Goal: Transaction & Acquisition: Subscribe to service/newsletter

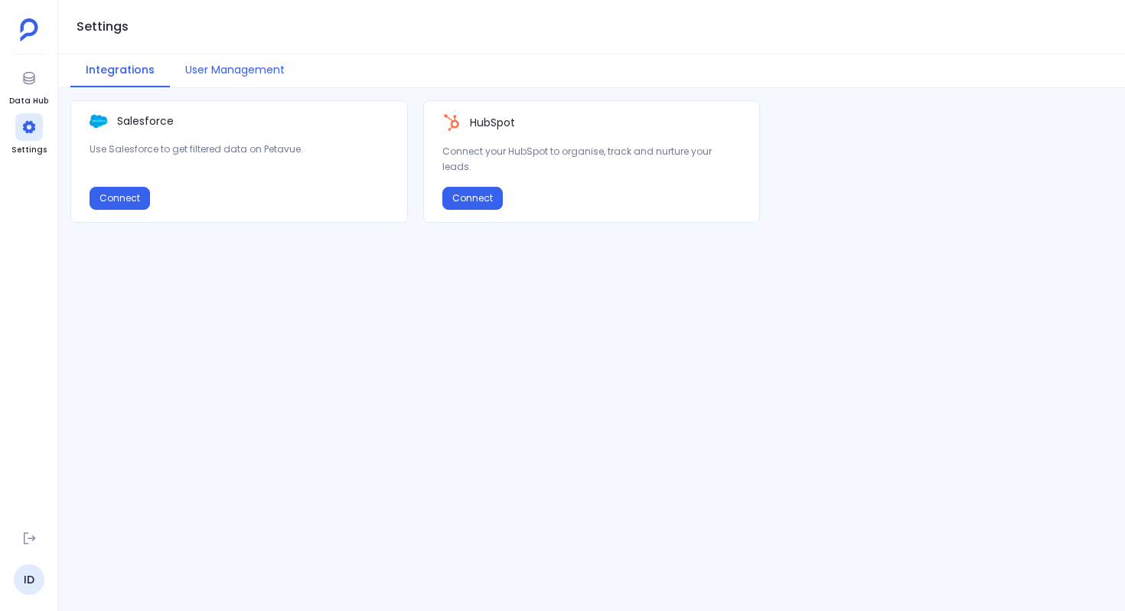
click at [258, 67] on button "User Management" at bounding box center [235, 70] width 130 height 33
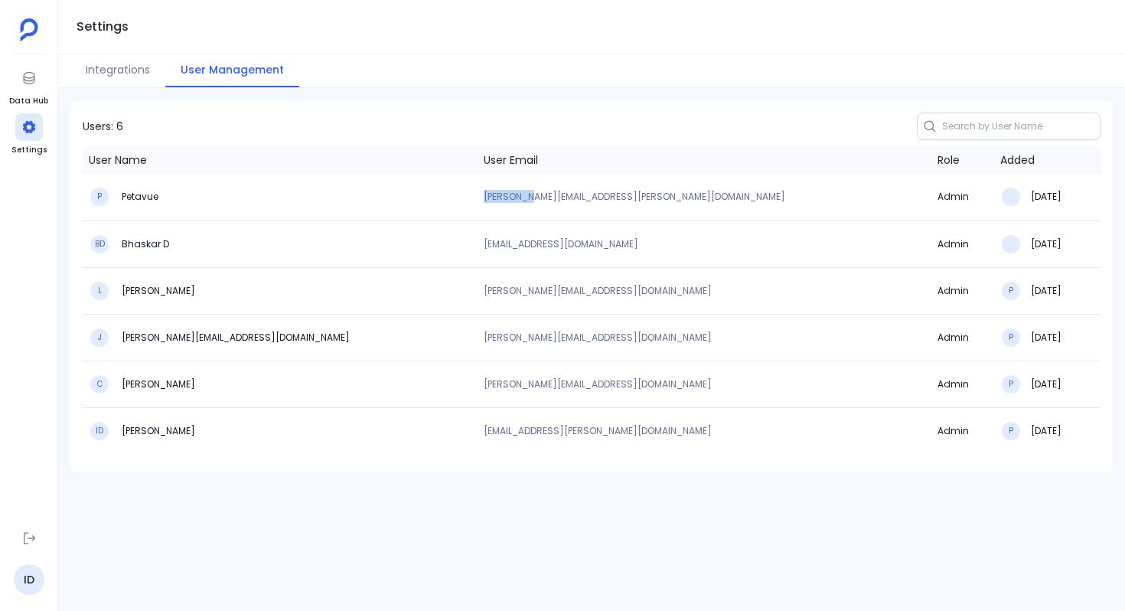
drag, startPoint x: 481, startPoint y: 200, endPoint x: 526, endPoint y: 201, distance: 45.2
click at [526, 201] on p "rachel+kd@petavue.com" at bounding box center [705, 196] width 442 height 9
click at [458, 513] on div "Users: 6 User Name User Email Role Added P Petavue rachel+kd@petavue.com Admin …" at bounding box center [591, 349] width 1067 height 523
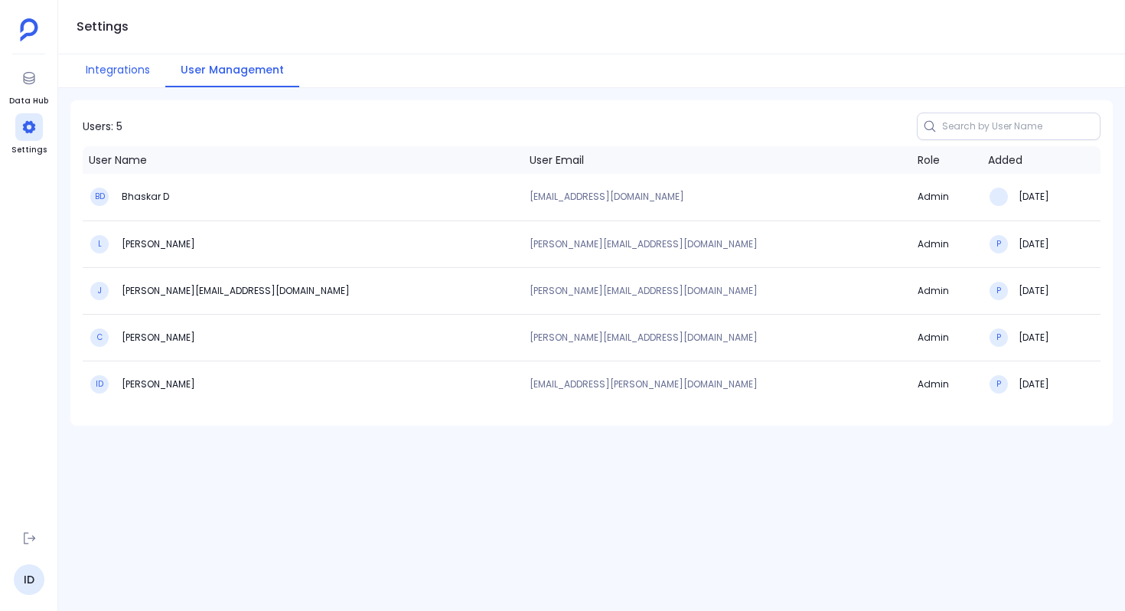
click at [114, 70] on button "Integrations" at bounding box center [117, 70] width 95 height 33
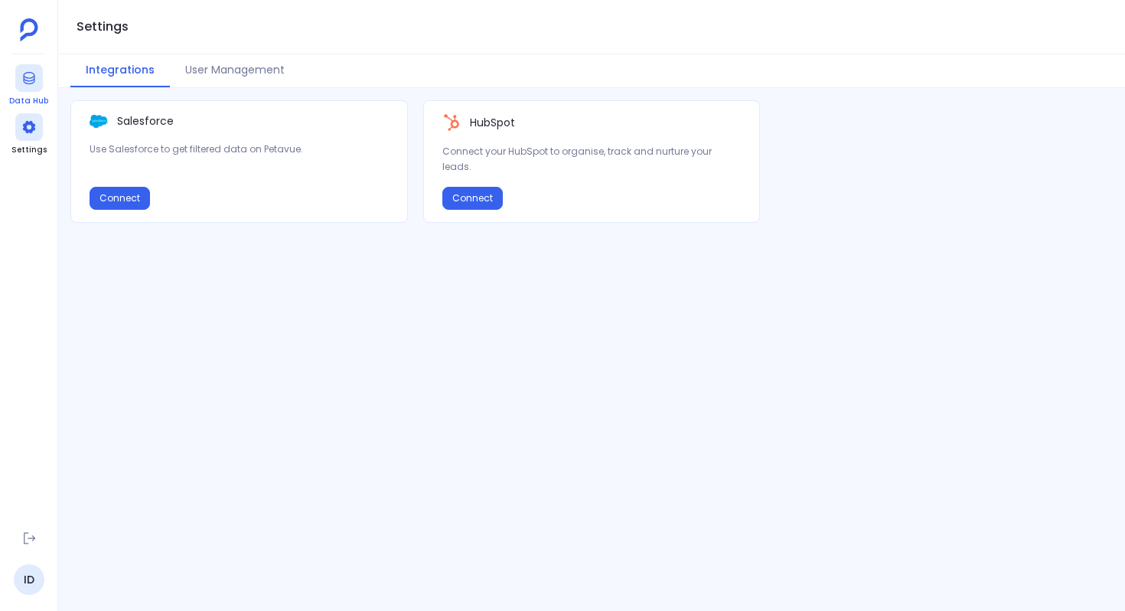
click at [30, 93] on link "Data Hub" at bounding box center [28, 85] width 39 height 43
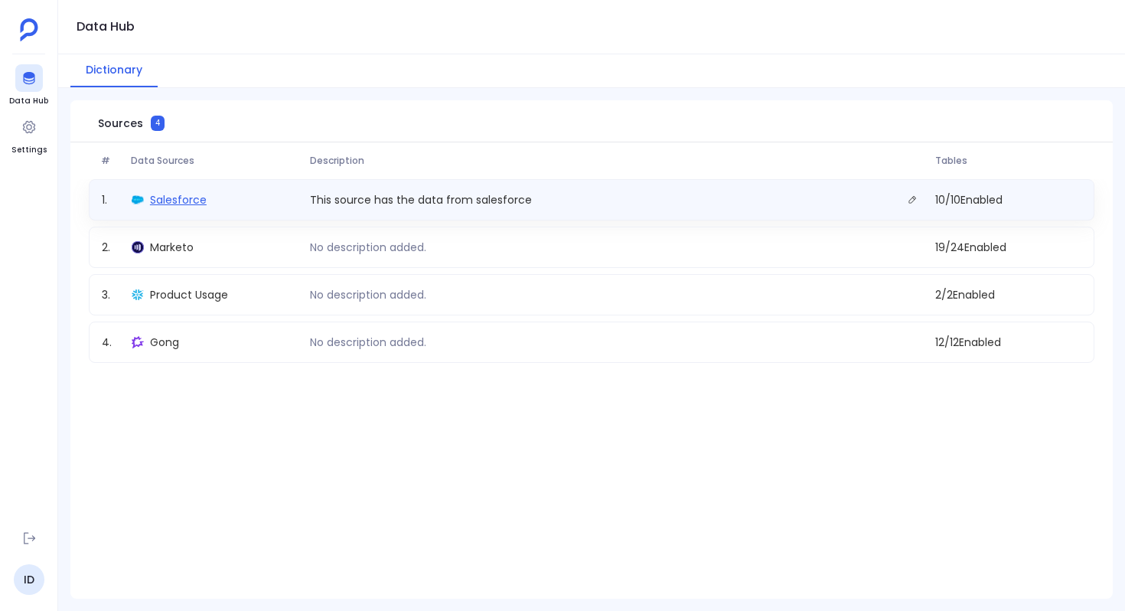
click at [192, 199] on span "Salesforce" at bounding box center [178, 199] width 57 height 15
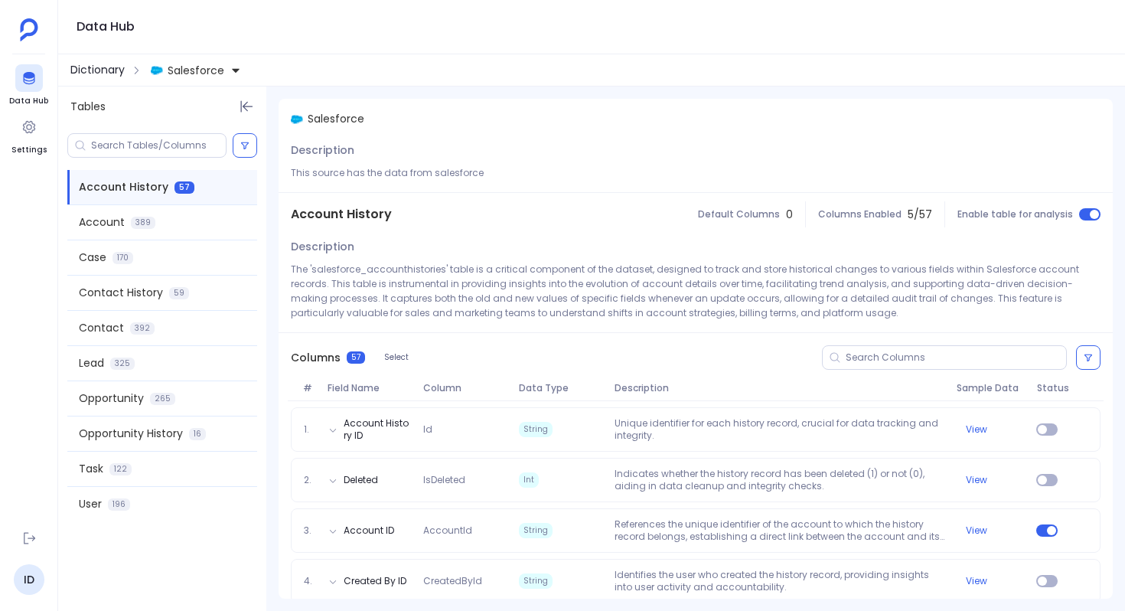
click at [103, 70] on span "Dictionary" at bounding box center [97, 70] width 54 height 16
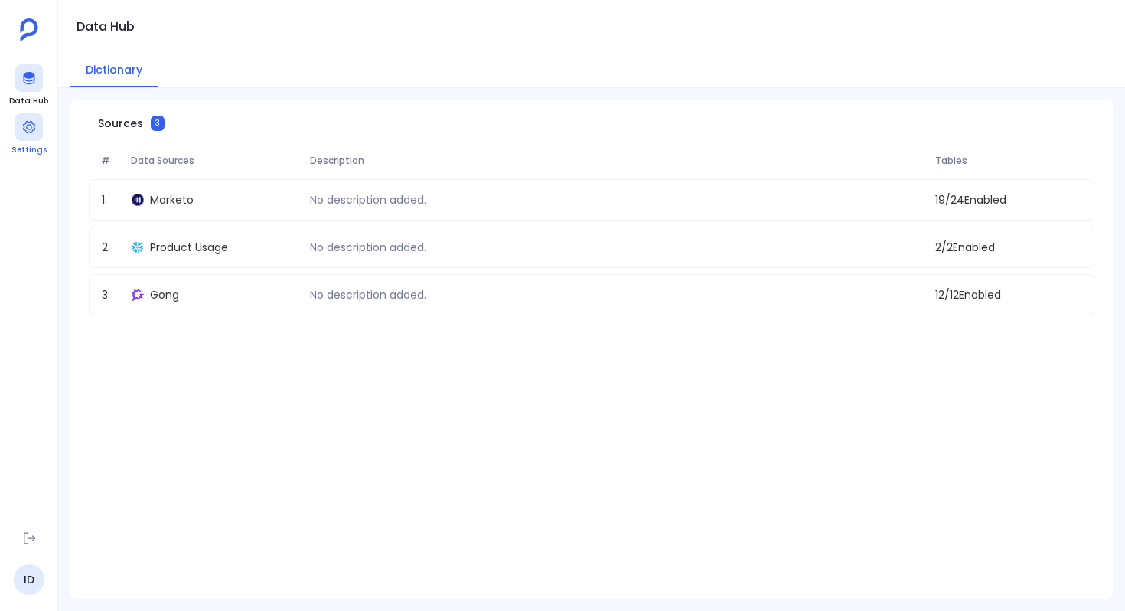
click at [25, 133] on icon at bounding box center [28, 126] width 15 height 15
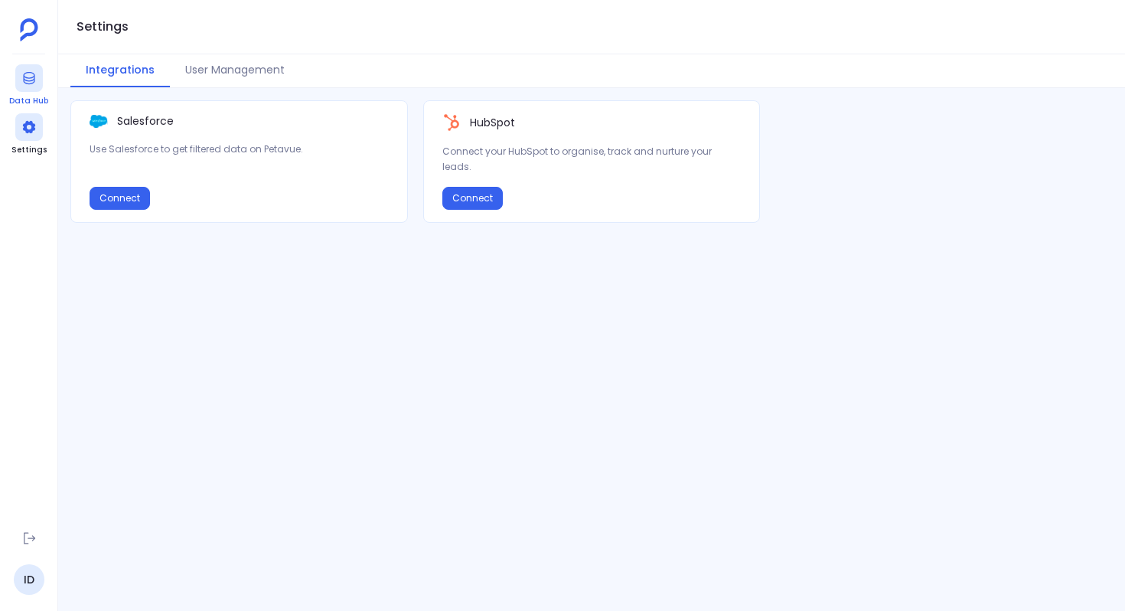
click at [31, 79] on icon at bounding box center [28, 77] width 15 height 15
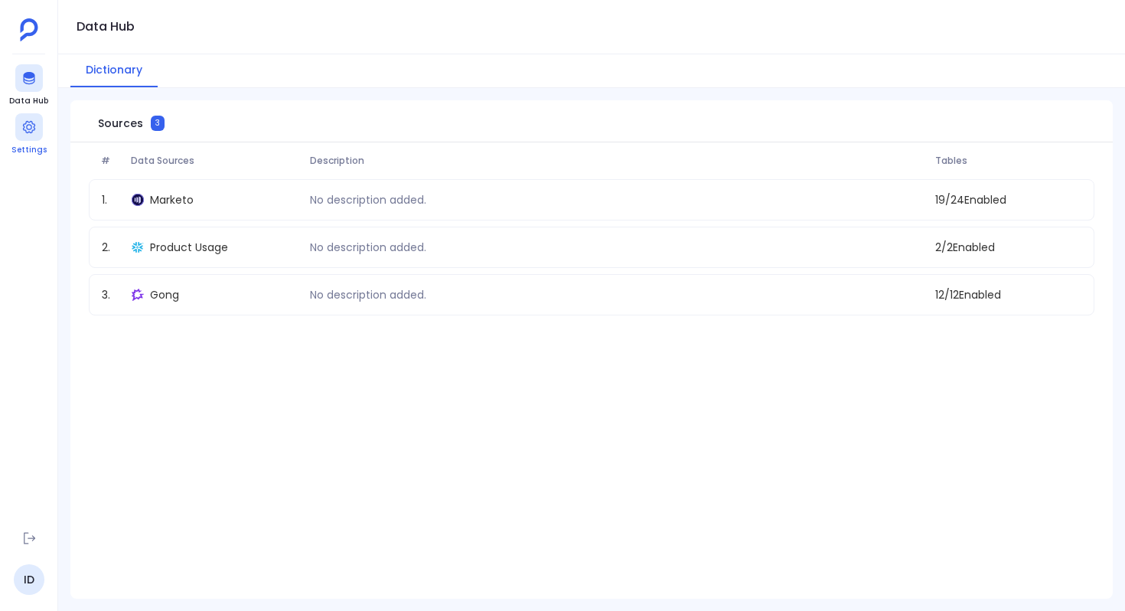
click at [38, 132] on div at bounding box center [29, 127] width 28 height 28
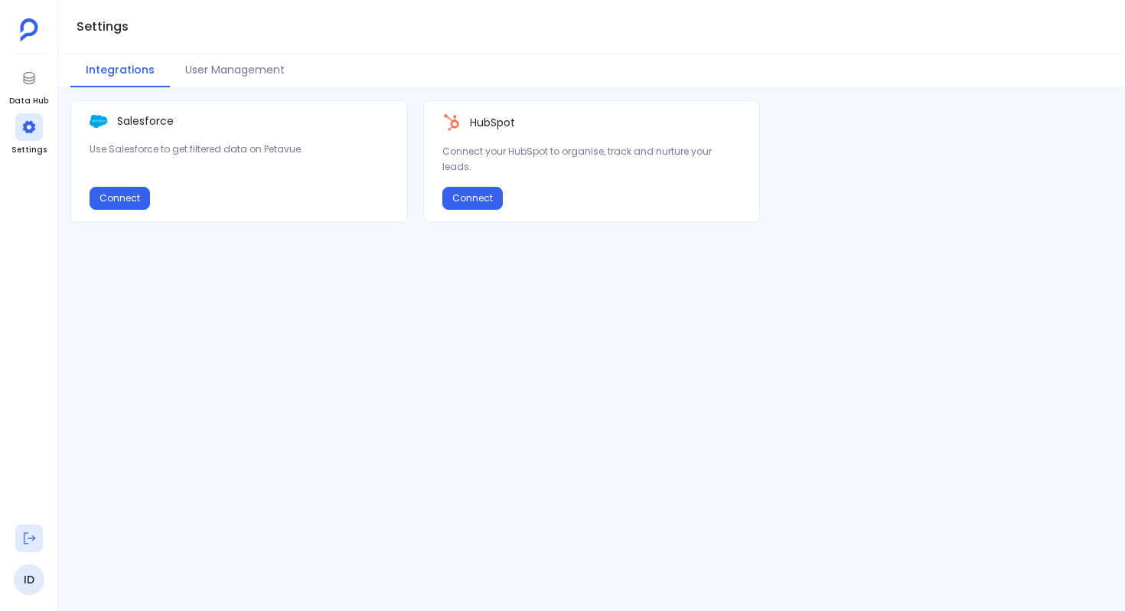
click at [24, 539] on icon at bounding box center [29, 538] width 11 height 11
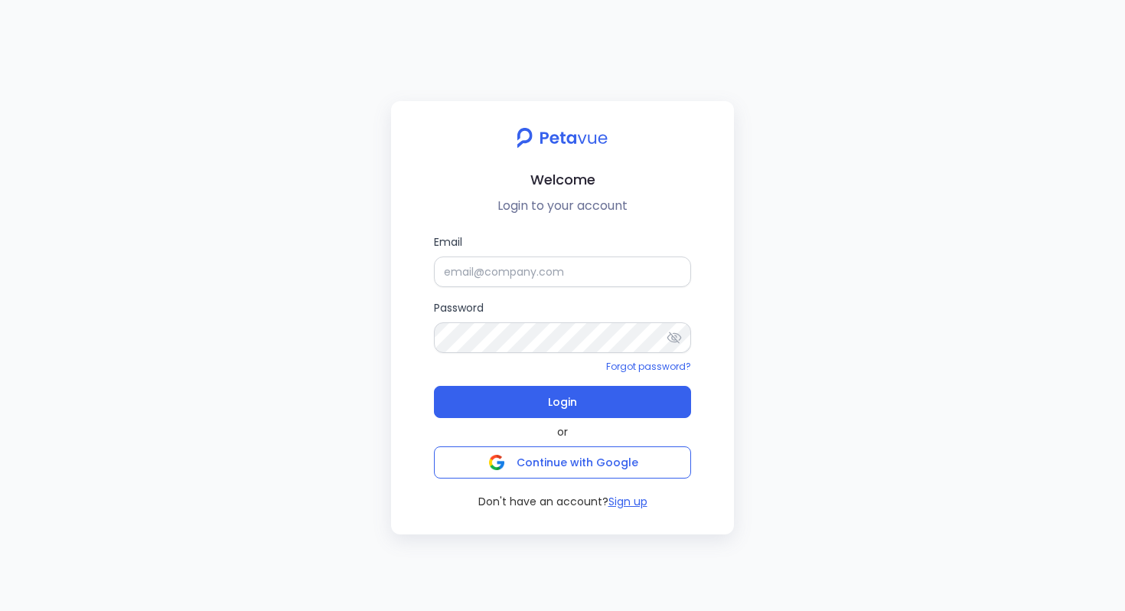
click at [334, 401] on div "Welcome Login to your account Email Password Forgot password? Login or Continue…" at bounding box center [562, 305] width 1125 height 611
click at [618, 504] on button "Sign up" at bounding box center [628, 502] width 39 height 16
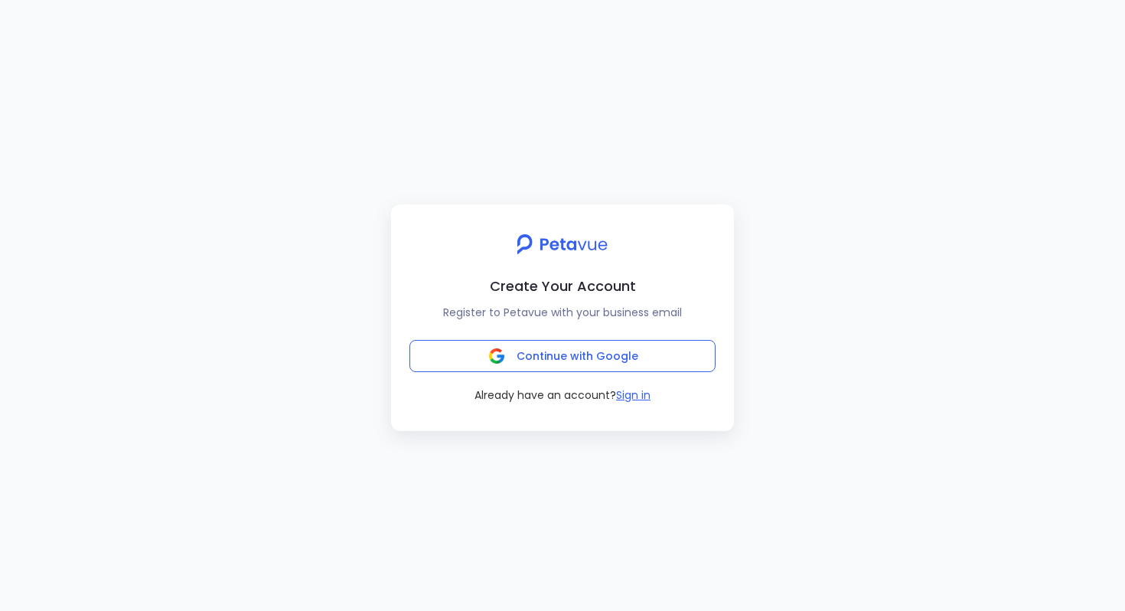
click at [345, 419] on div "Create Your Account Register to Petavue with your business email Continue with …" at bounding box center [562, 305] width 1125 height 611
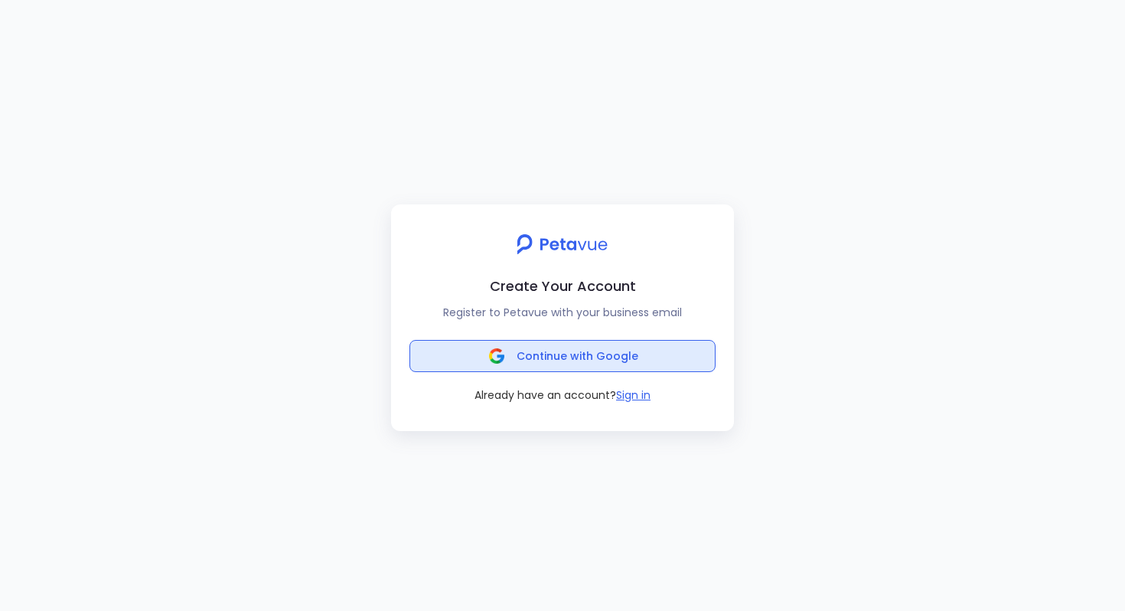
click at [557, 351] on span "Continue with Google" at bounding box center [578, 355] width 122 height 15
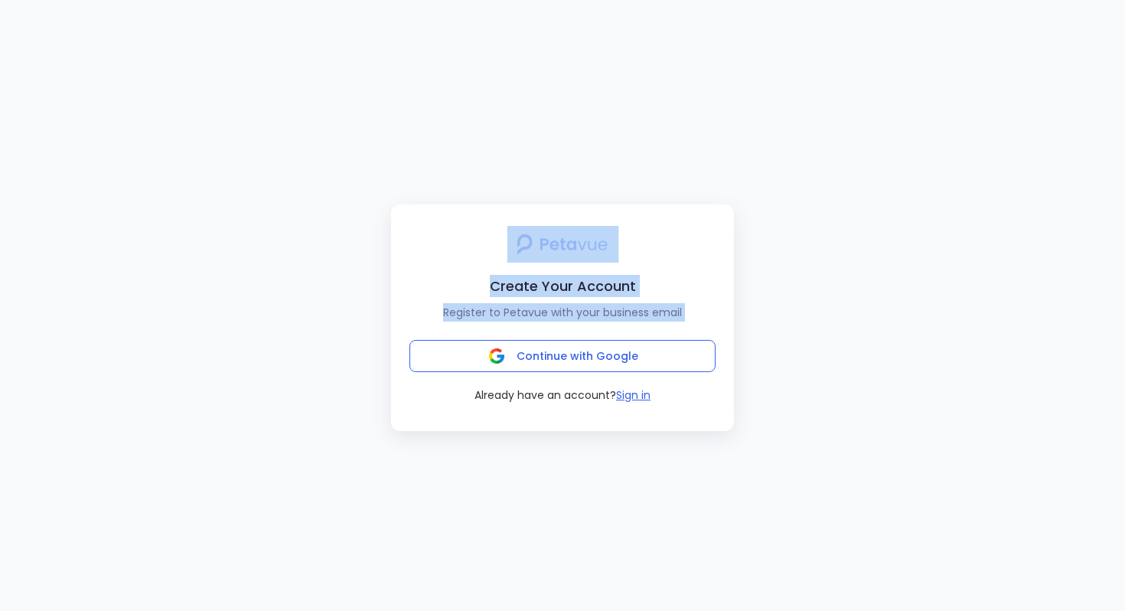
drag, startPoint x: 197, startPoint y: 530, endPoint x: 172, endPoint y: 546, distance: 29.3
click at [330, 463] on div "Create Your Account Register to Petavue with your business email Continue with …" at bounding box center [562, 305] width 1125 height 611
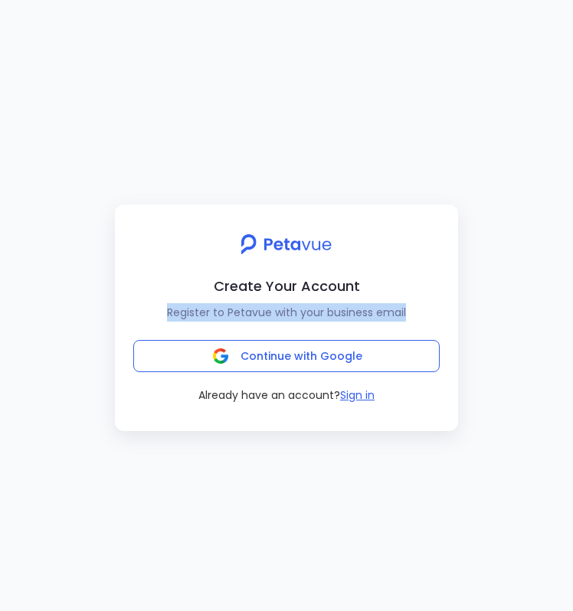
drag, startPoint x: 168, startPoint y: 315, endPoint x: 406, endPoint y: 311, distance: 238.1
click at [406, 311] on p "Register to Petavue with your business email" at bounding box center [286, 312] width 318 height 18
drag, startPoint x: 406, startPoint y: 311, endPoint x: 178, endPoint y: 313, distance: 228.1
click at [178, 313] on p "Register to Petavue with your business email" at bounding box center [286, 312] width 318 height 18
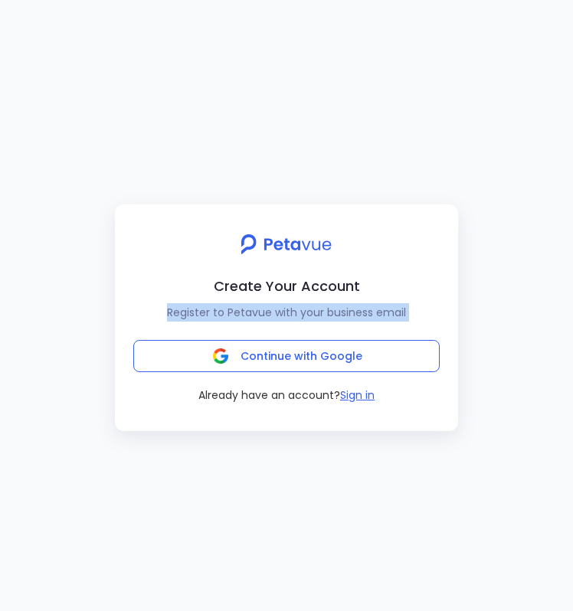
click at [178, 313] on p "Register to Petavue with your business email" at bounding box center [286, 312] width 318 height 18
drag, startPoint x: 168, startPoint y: 312, endPoint x: 406, endPoint y: 313, distance: 238.1
click at [406, 313] on p "Register to Petavue with your business email" at bounding box center [286, 312] width 318 height 18
click at [407, 313] on p "Register to Petavue with your business email" at bounding box center [286, 312] width 318 height 18
drag, startPoint x: 407, startPoint y: 313, endPoint x: 195, endPoint y: 311, distance: 212.0
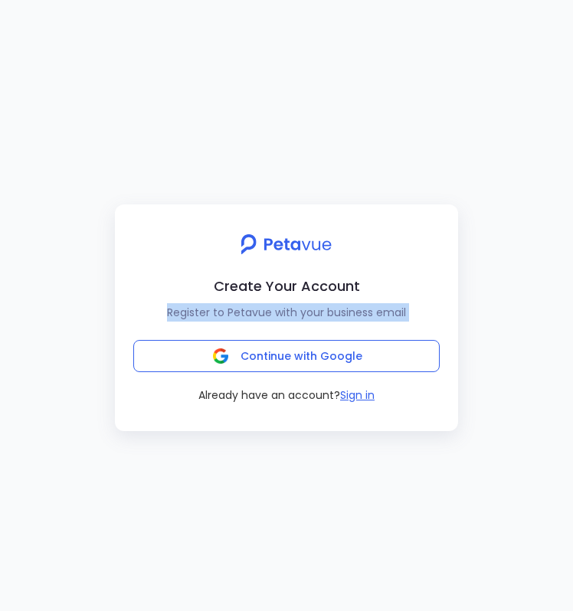
click at [195, 311] on p "Register to Petavue with your business email" at bounding box center [286, 312] width 318 height 18
click at [434, 315] on p "Register to Petavue with your business email" at bounding box center [286, 312] width 318 height 18
drag, startPoint x: 422, startPoint y: 316, endPoint x: 186, endPoint y: 302, distance: 236.2
click at [186, 302] on div "Create Your Account Register to Petavue with your business email" at bounding box center [286, 277] width 318 height 90
click at [283, 302] on div "Create Your Account Register to Petavue with your business email" at bounding box center [286, 277] width 318 height 90
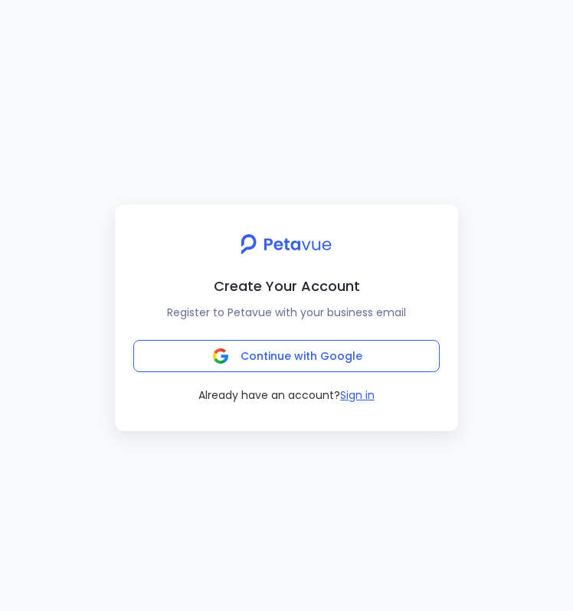
click at [471, 131] on div "Create Your Account Register to Petavue with your business email Continue with …" at bounding box center [286, 305] width 573 height 611
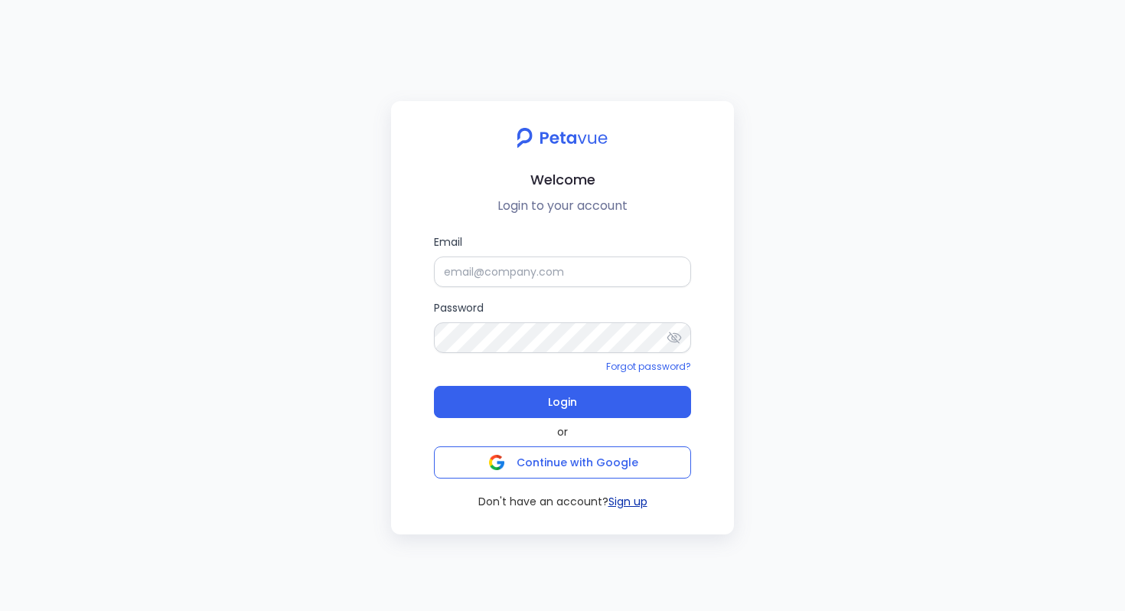
click at [572, 501] on button "Sign up" at bounding box center [628, 502] width 39 height 16
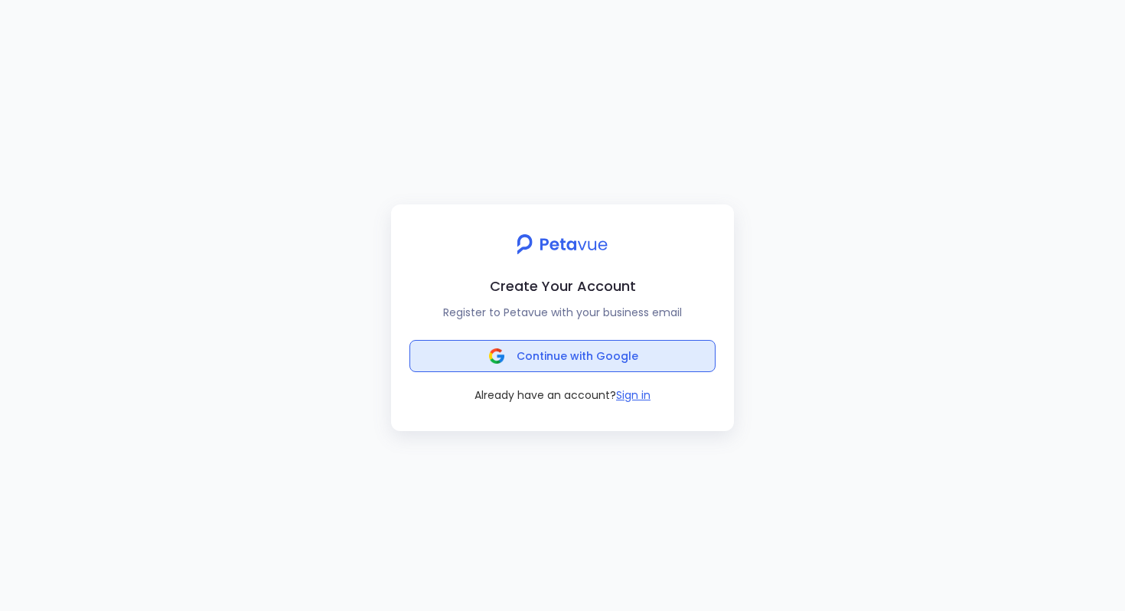
click at [572, 363] on span "Continue with Google" at bounding box center [578, 355] width 122 height 15
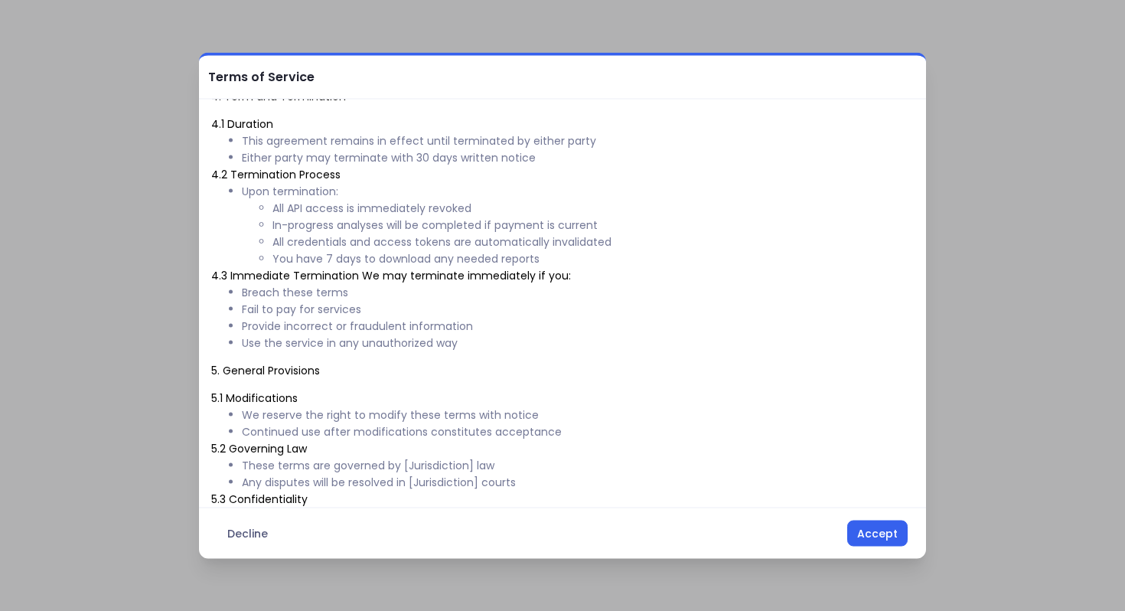
scroll to position [759, 0]
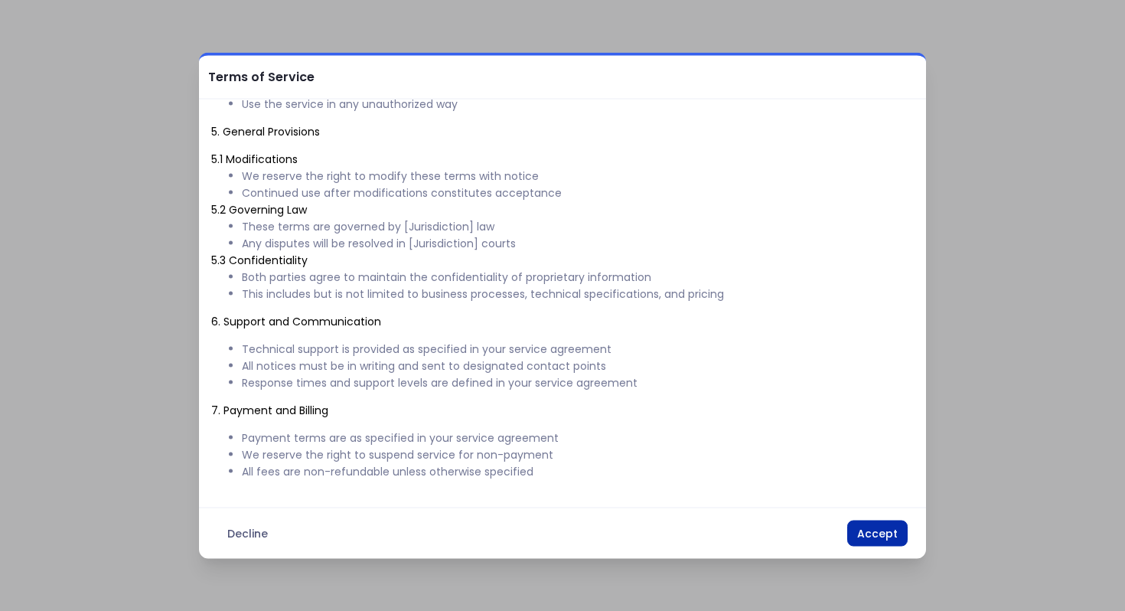
click at [572, 537] on button "Accept" at bounding box center [877, 533] width 60 height 26
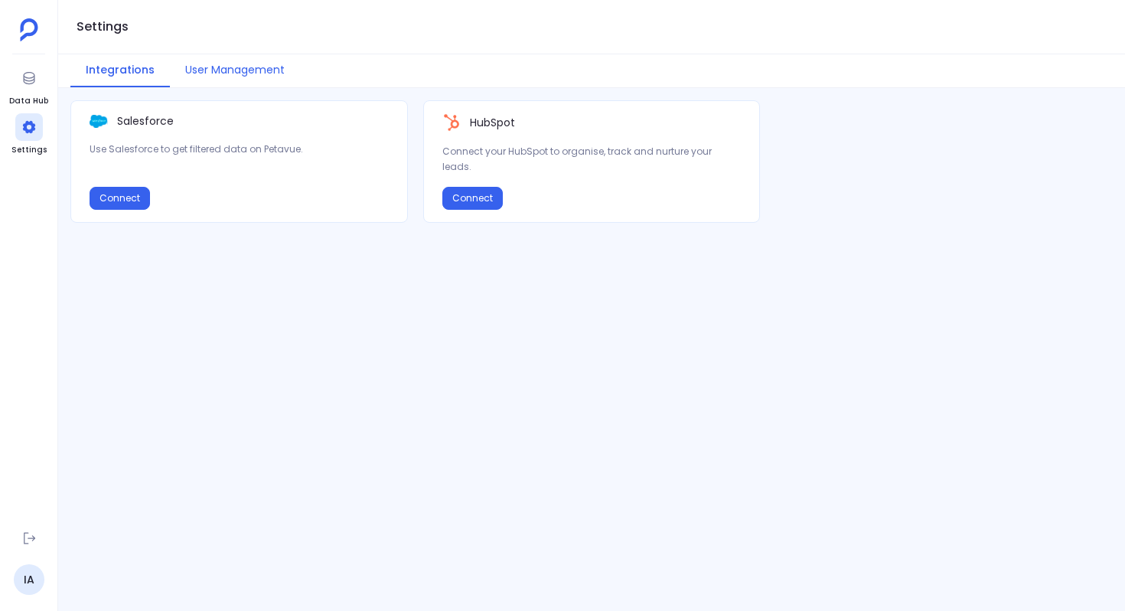
click at [253, 72] on button "User Management" at bounding box center [235, 70] width 130 height 33
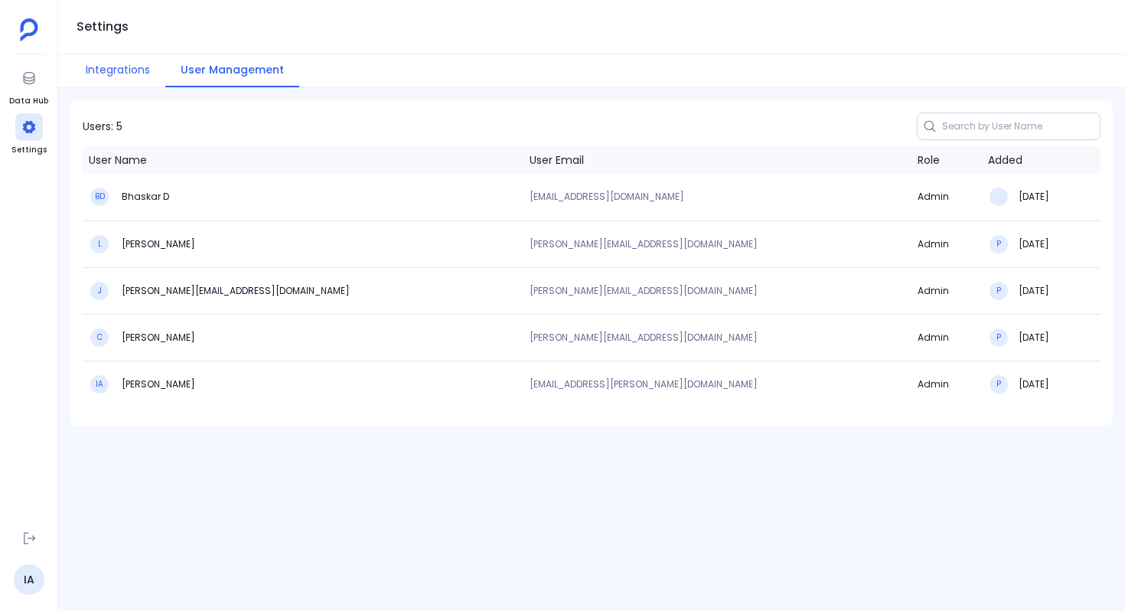
click at [120, 73] on button "Integrations" at bounding box center [117, 70] width 95 height 33
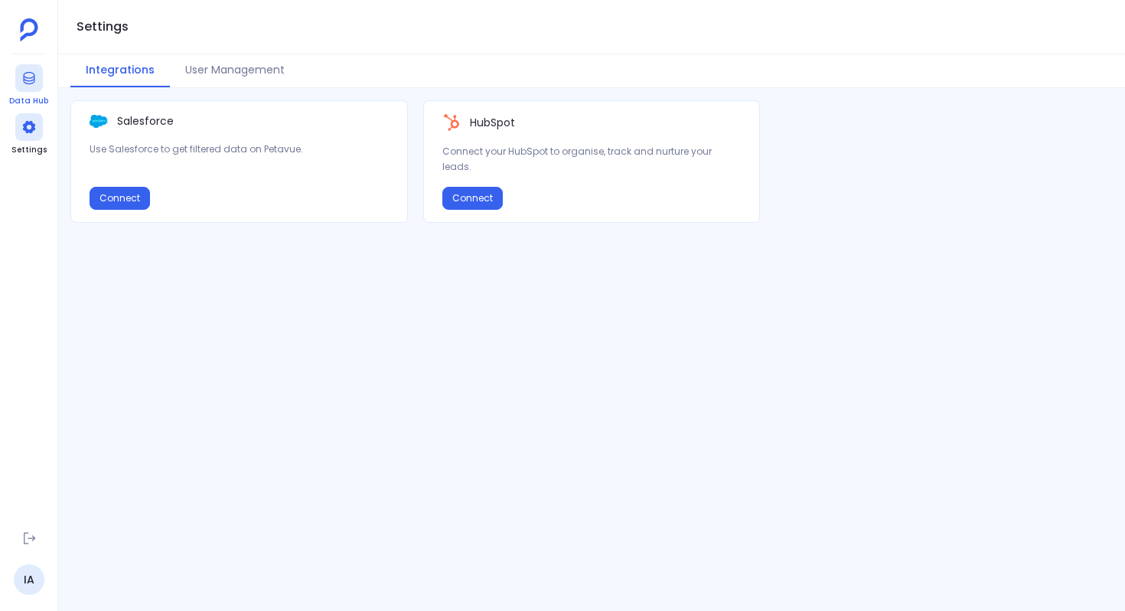
click at [28, 83] on icon at bounding box center [28, 78] width 11 height 12
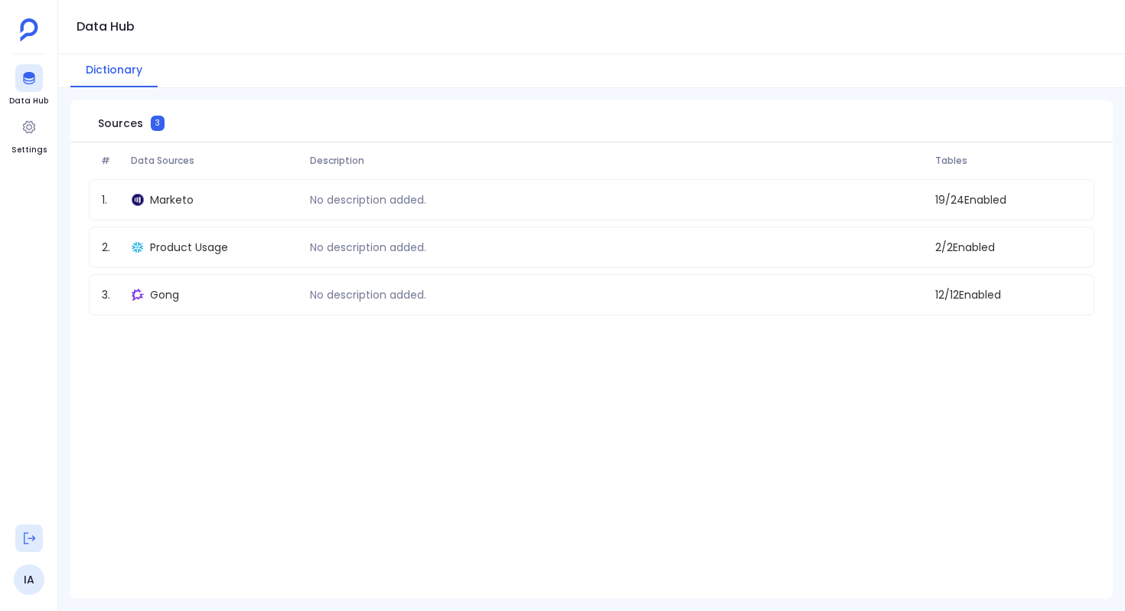
click at [36, 540] on button at bounding box center [29, 538] width 28 height 28
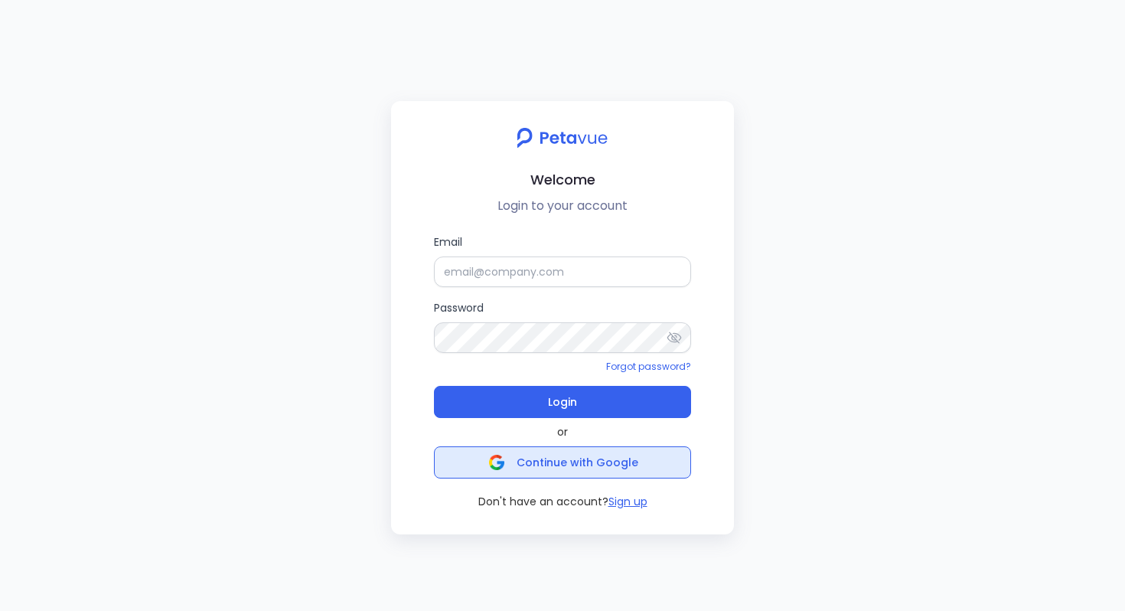
click at [499, 461] on img "button" at bounding box center [496, 462] width 15 height 15
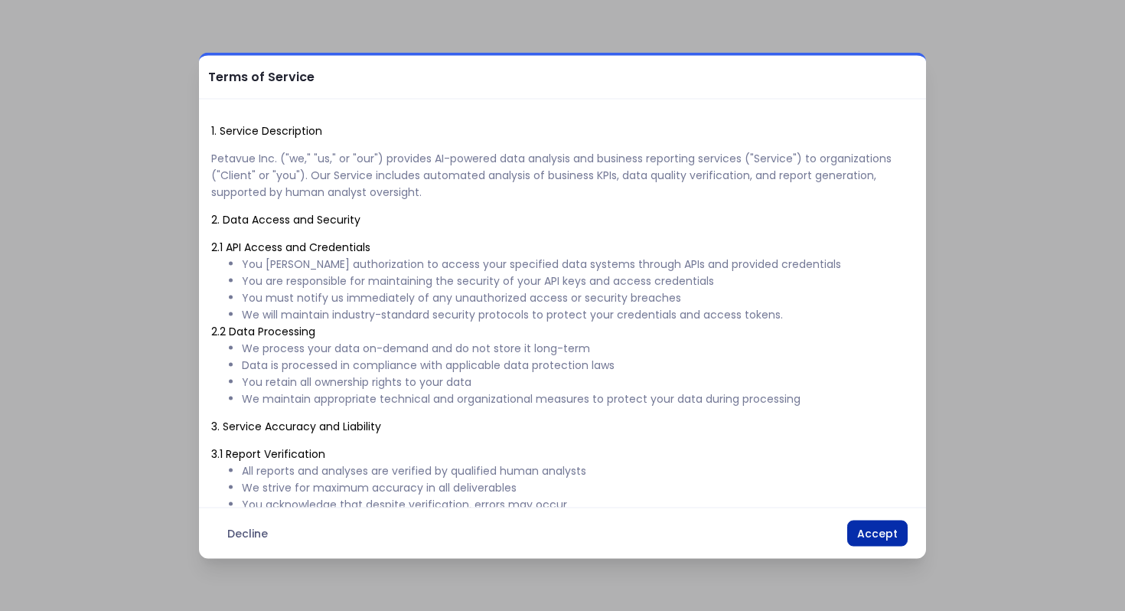
click at [863, 531] on button "Accept" at bounding box center [877, 533] width 60 height 26
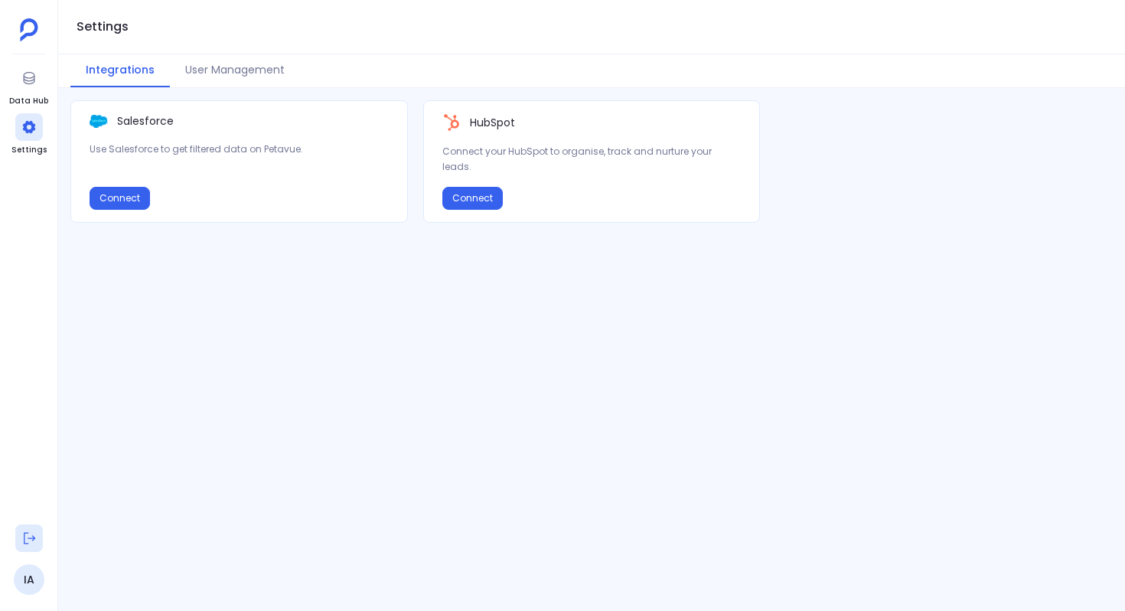
click at [28, 540] on icon at bounding box center [28, 537] width 15 height 15
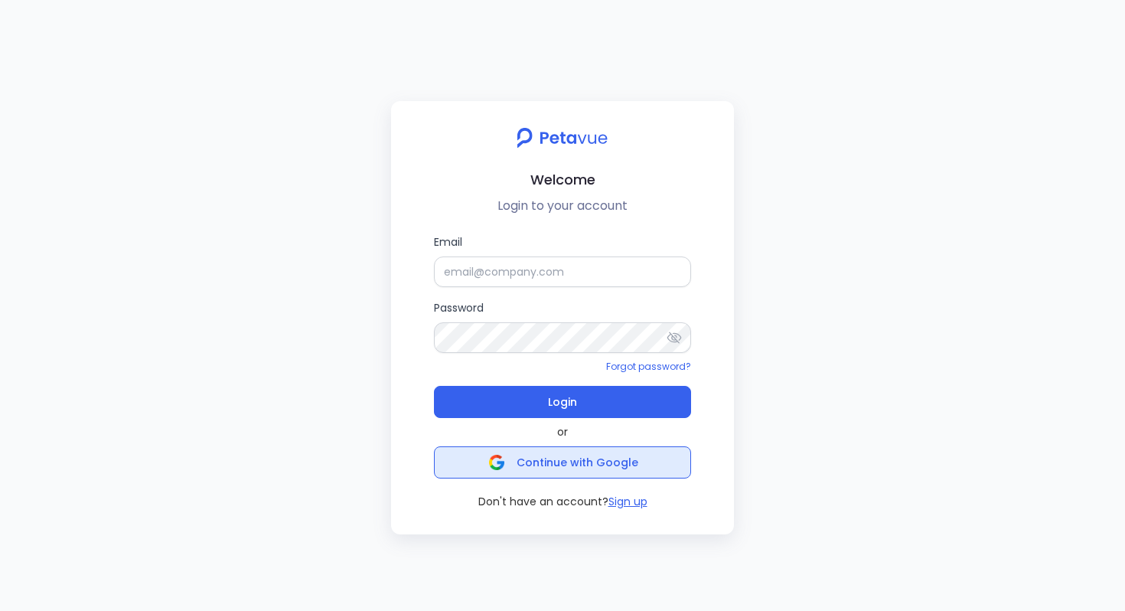
click at [504, 465] on img "button" at bounding box center [496, 462] width 15 height 15
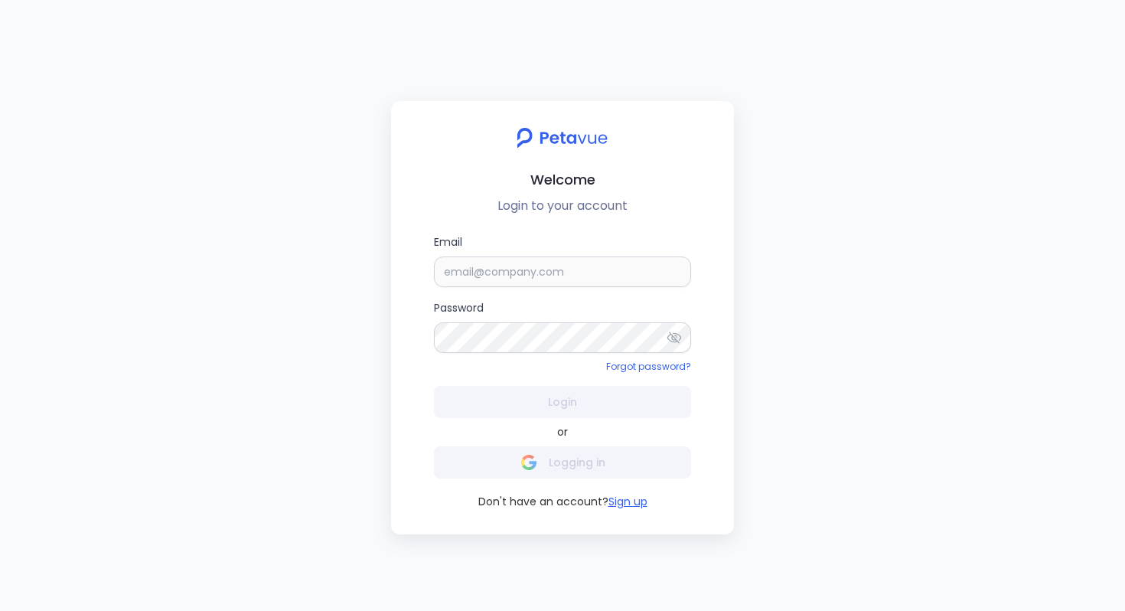
click at [362, 388] on div "Welcome Login to your account Email Password Forgot password? Login or Logging …" at bounding box center [562, 305] width 1125 height 611
click at [634, 501] on button "Sign up" at bounding box center [628, 502] width 39 height 16
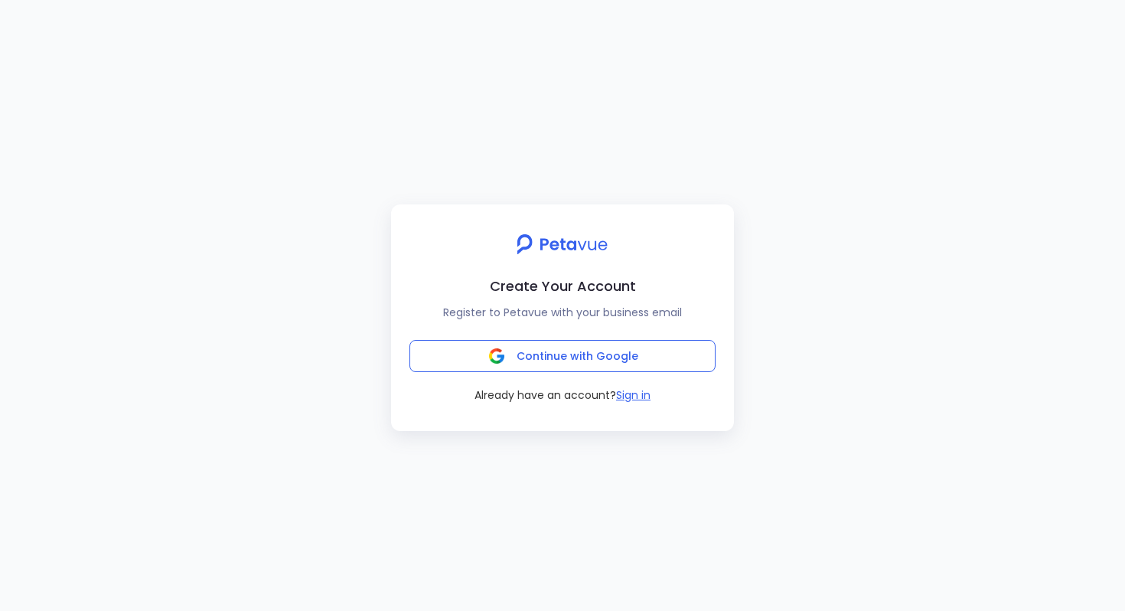
click at [342, 413] on div "Create Your Account Register to Petavue with your business email Continue with …" at bounding box center [562, 305] width 1125 height 611
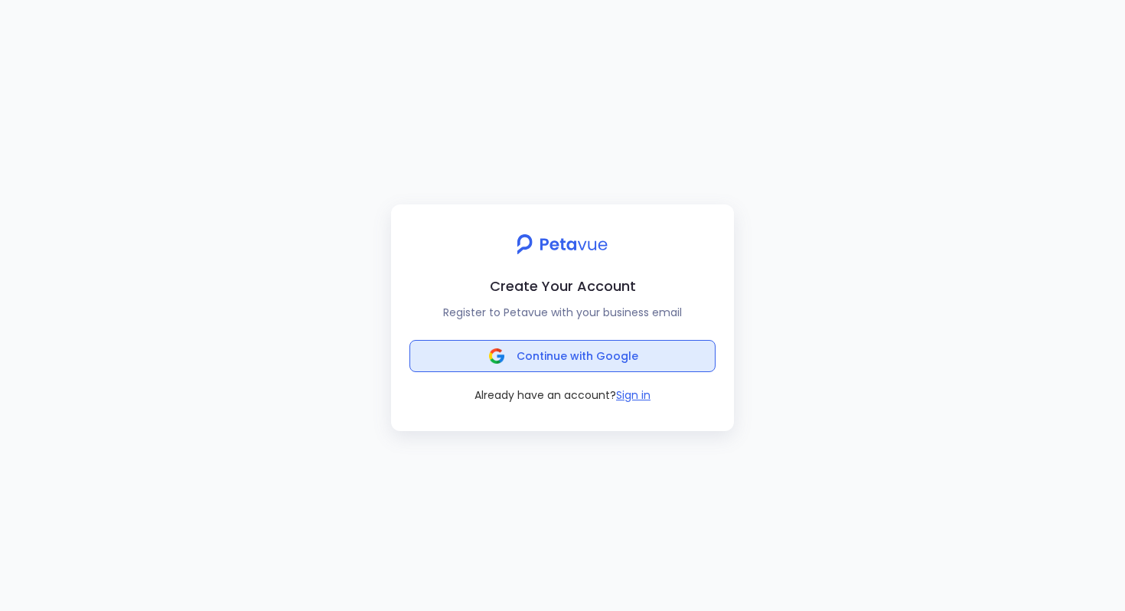
click at [547, 345] on span "Continue with Google" at bounding box center [563, 355] width 151 height 21
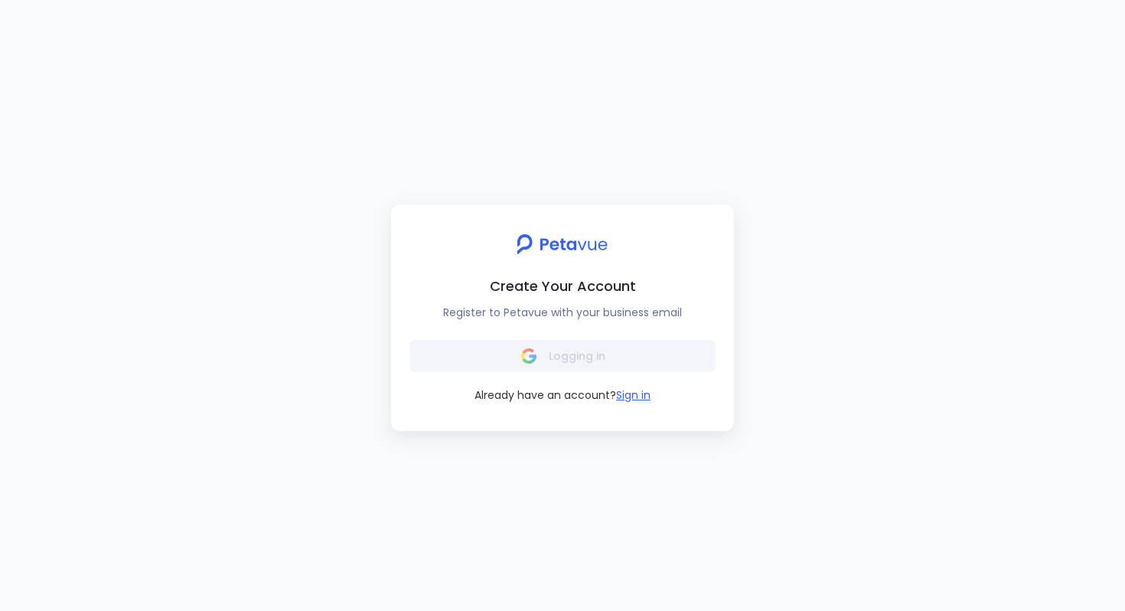
click at [276, 285] on div "Create Your Account Register to Petavue with your business email Logging in Alr…" at bounding box center [562, 305] width 1125 height 611
click at [295, 223] on div "Create Your Account Register to Petavue with your business email Logging in Alr…" at bounding box center [562, 305] width 1125 height 611
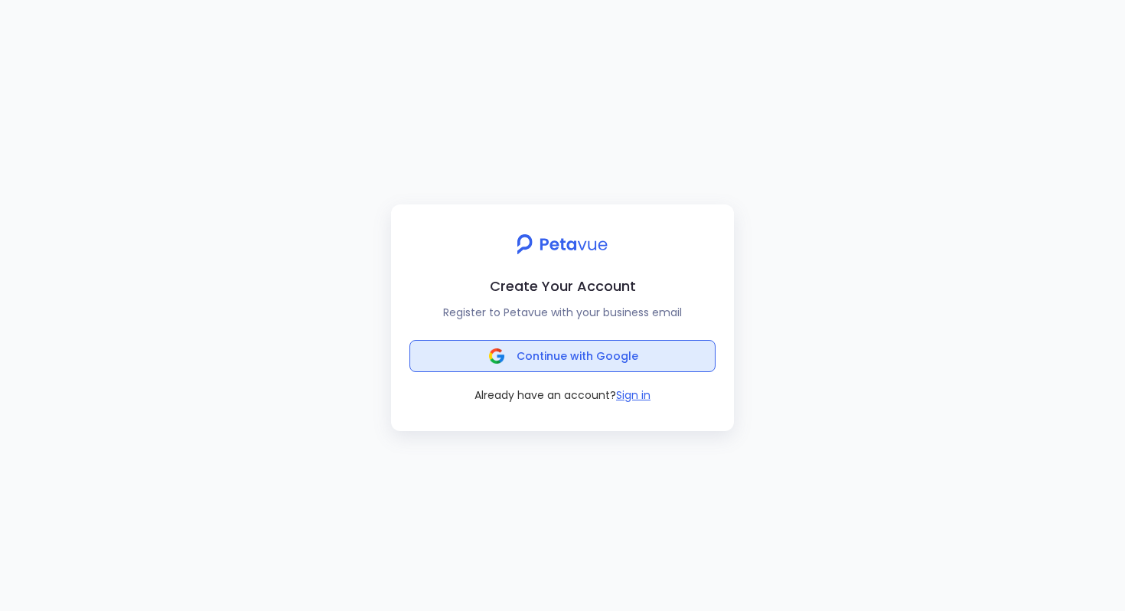
click at [577, 356] on span "Continue with Google" at bounding box center [578, 355] width 122 height 15
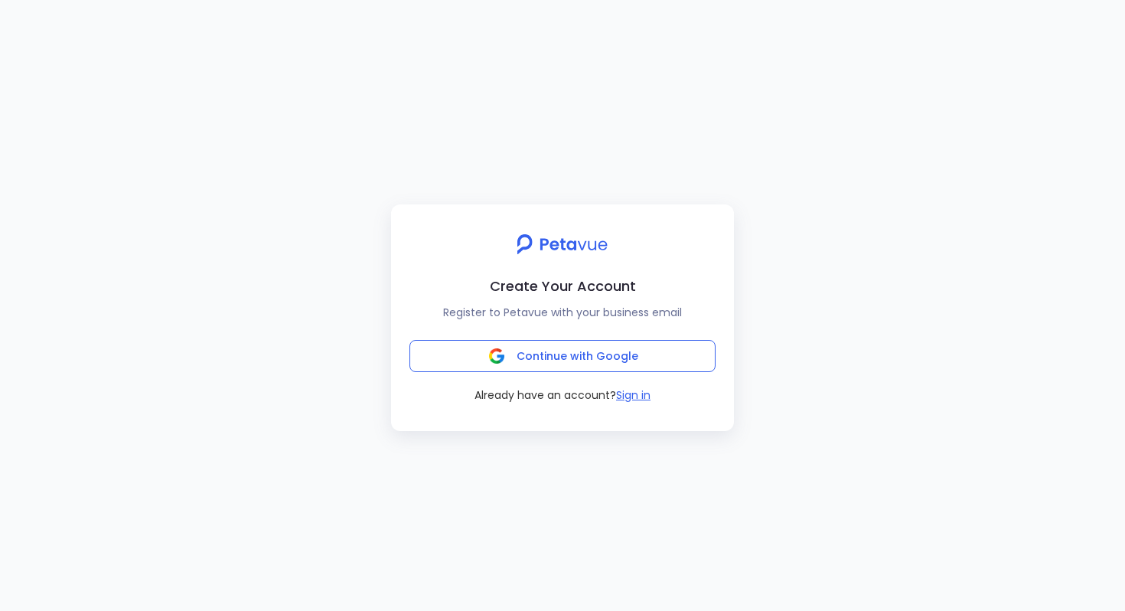
drag, startPoint x: 204, startPoint y: 530, endPoint x: 197, endPoint y: 543, distance: 15.1
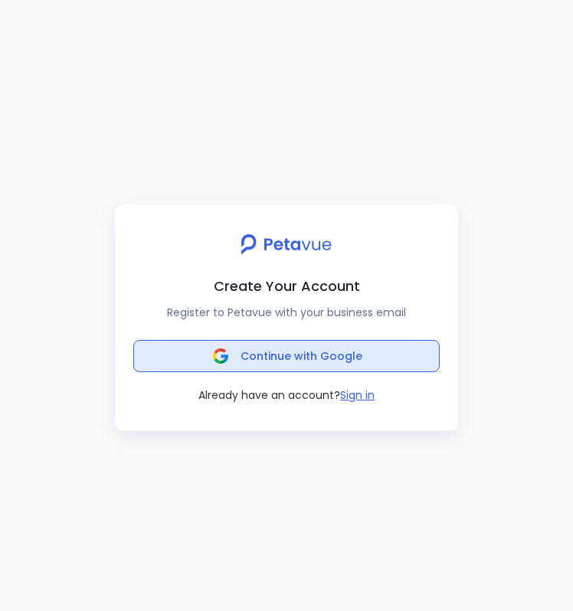
click at [346, 341] on button "Continue with Google" at bounding box center [286, 356] width 306 height 32
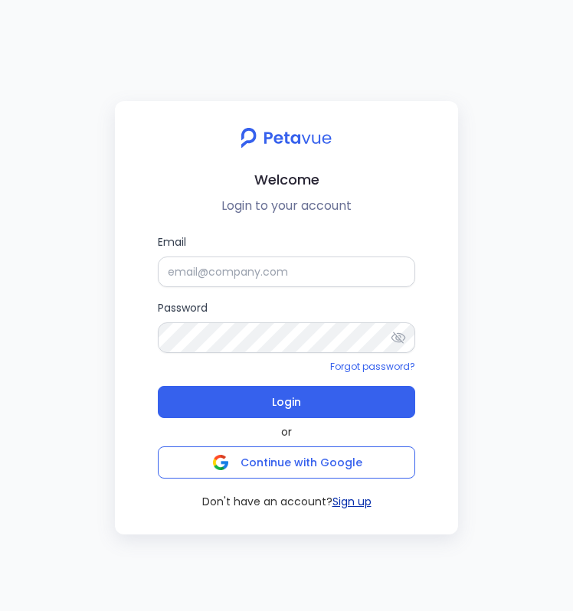
click at [344, 508] on button "Sign up" at bounding box center [351, 502] width 39 height 16
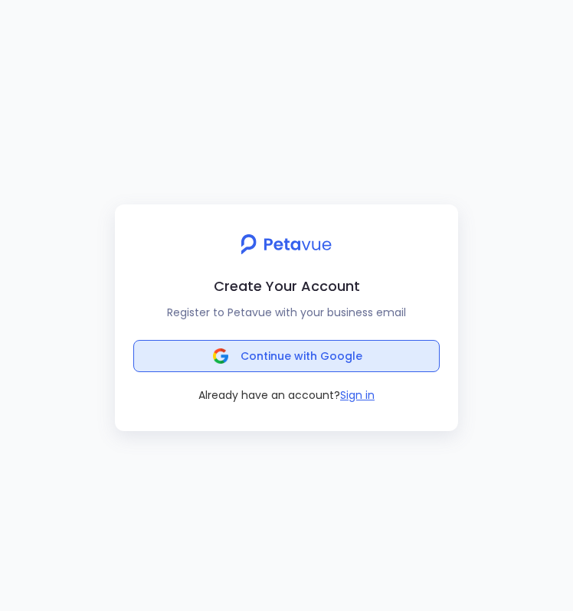
click at [328, 357] on span "Continue with Google" at bounding box center [301, 355] width 122 height 15
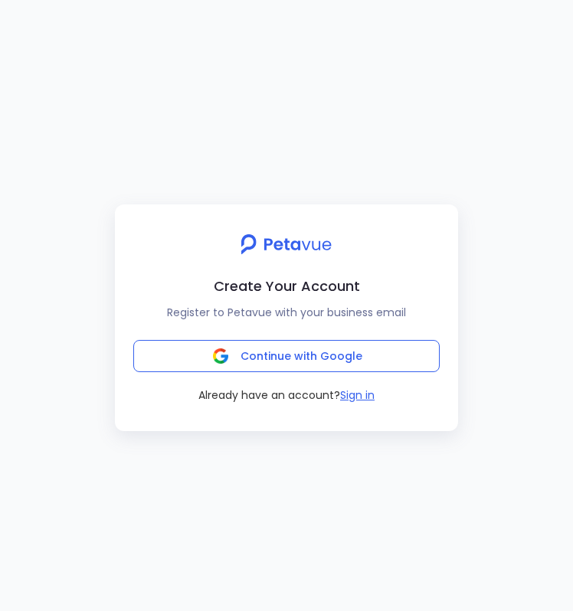
click at [479, 183] on div "Create Your Account Register to Petavue with your business email Continue with …" at bounding box center [286, 305] width 573 height 611
click at [269, 136] on div "Create Your Account Register to Petavue with your business email Continue with …" at bounding box center [286, 305] width 573 height 611
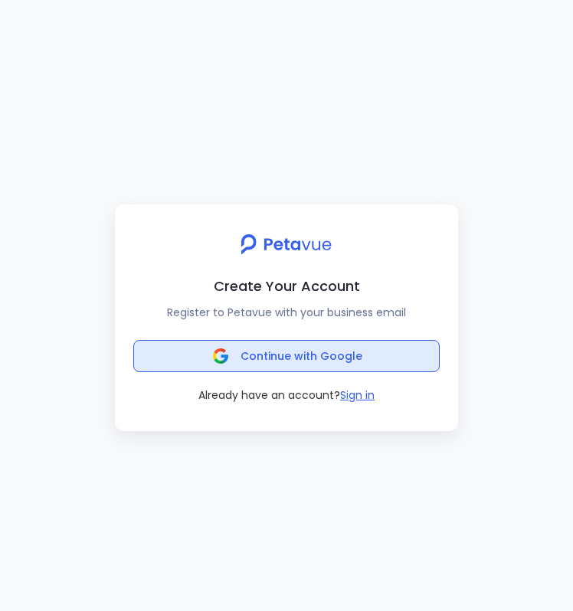
click at [377, 364] on button "Continue with Google" at bounding box center [286, 356] width 306 height 32
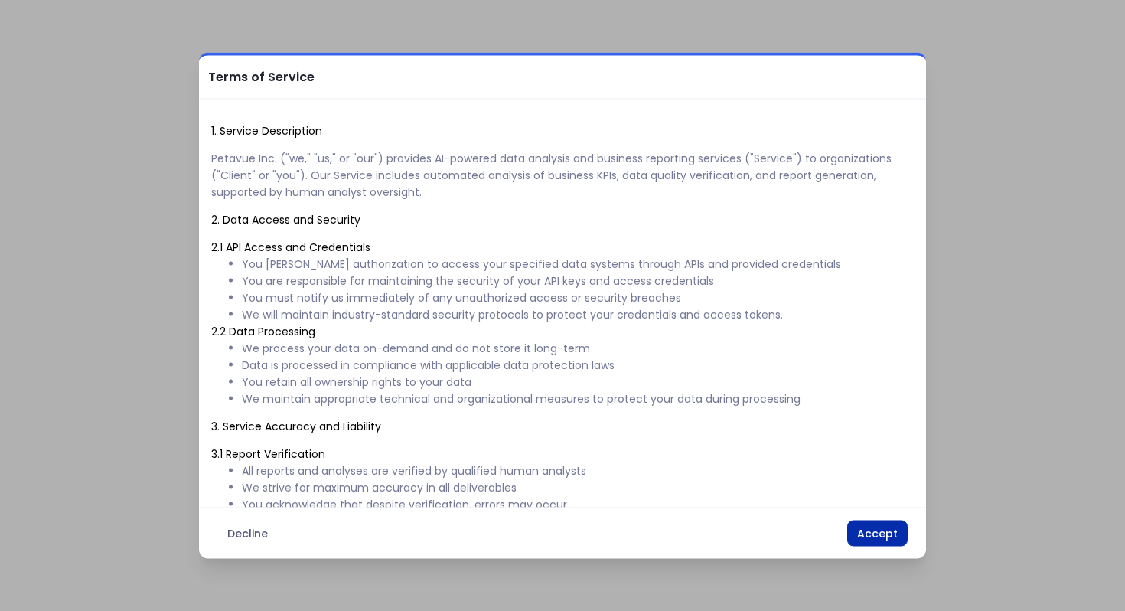
click at [572, 539] on button "Accept" at bounding box center [877, 533] width 60 height 26
